Goal: Check status: Check status

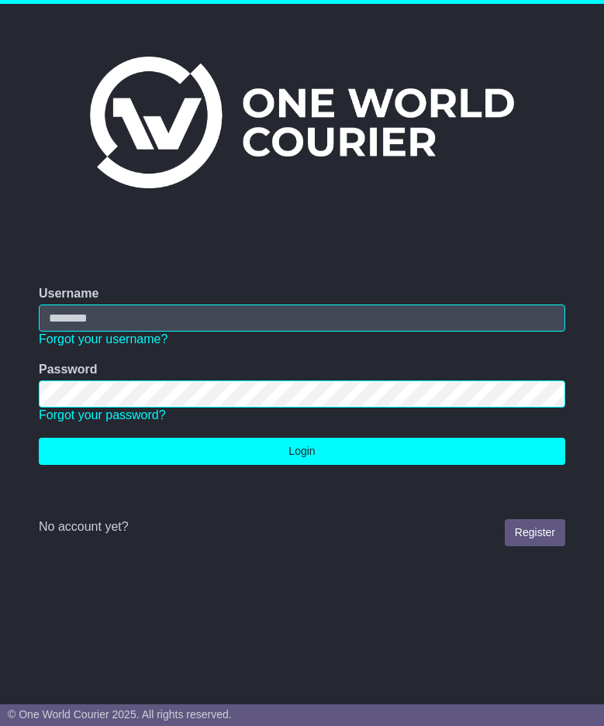
type input "**********"
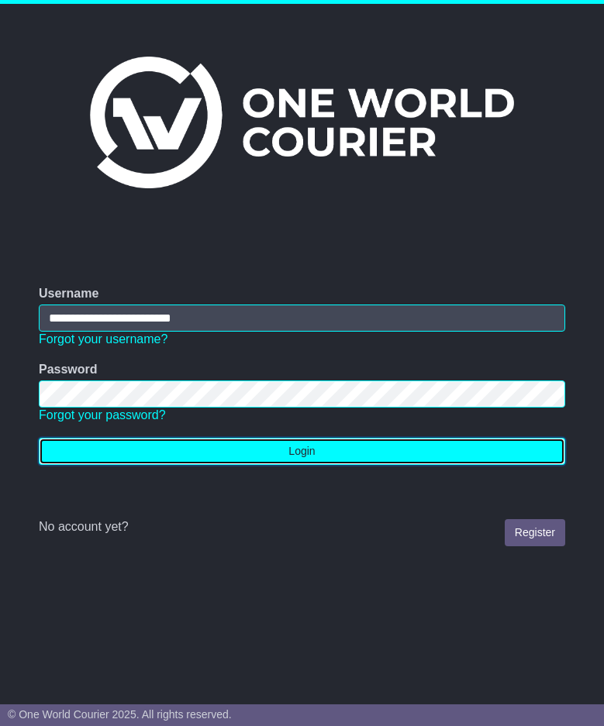
click at [307, 444] on button "Login" at bounding box center [302, 451] width 526 height 27
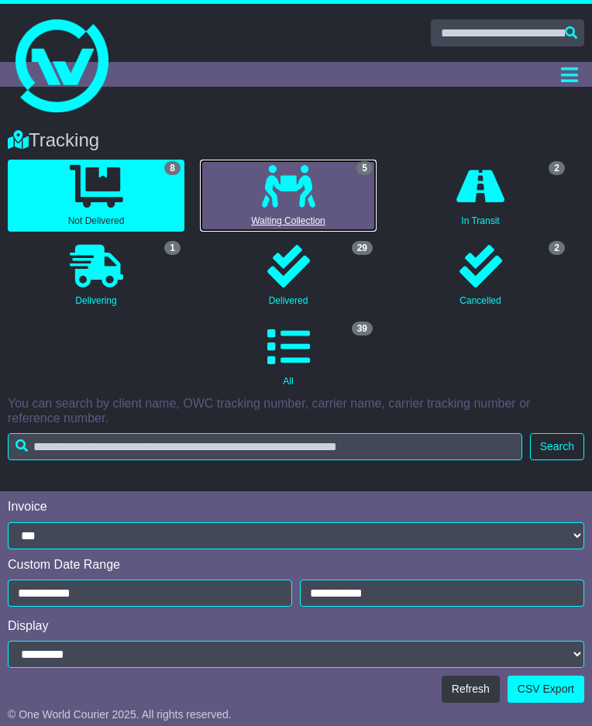
click at [308, 187] on icon at bounding box center [288, 186] width 53 height 43
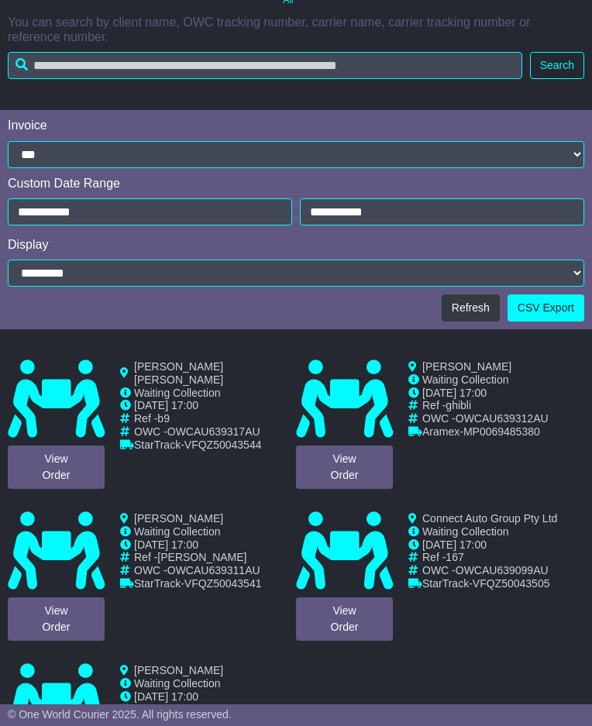
scroll to position [388, 0]
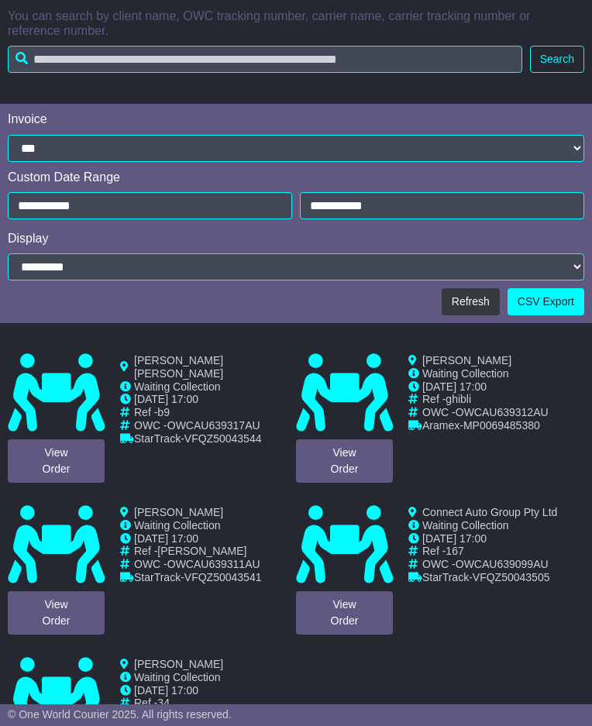
click at [66, 381] on icon at bounding box center [56, 393] width 97 height 78
click at [60, 452] on link "View Order" at bounding box center [56, 460] width 97 height 43
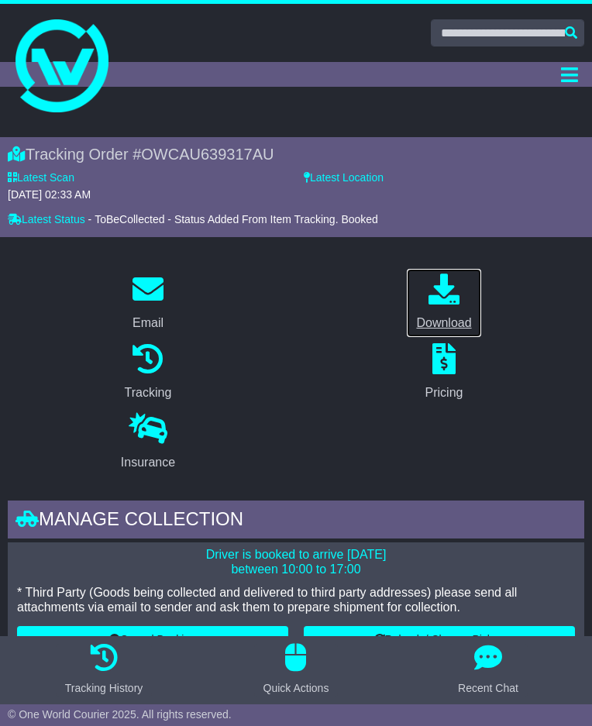
click at [446, 294] on icon at bounding box center [444, 289] width 31 height 31
click at [102, 74] on div "Dashboard Quote/Book Domestic International Saved Quotes Drafts Domestic Quote …" at bounding box center [296, 74] width 592 height 25
click at [57, 66] on div "Dashboard Quote/Book Domestic International Saved Quotes Drafts Domestic Quote …" at bounding box center [296, 74] width 592 height 25
click at [267, 342] on div "Tracking" at bounding box center [148, 373] width 296 height 70
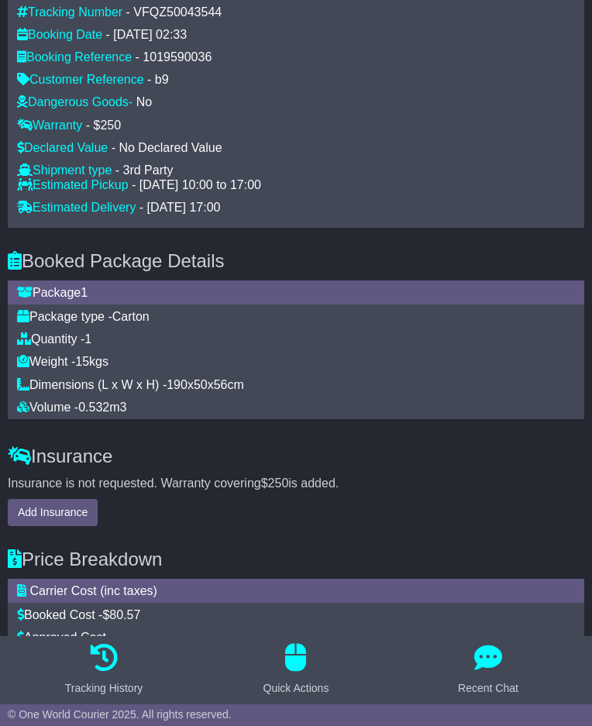
scroll to position [1171, 0]
